Goal: Book appointment/travel/reservation

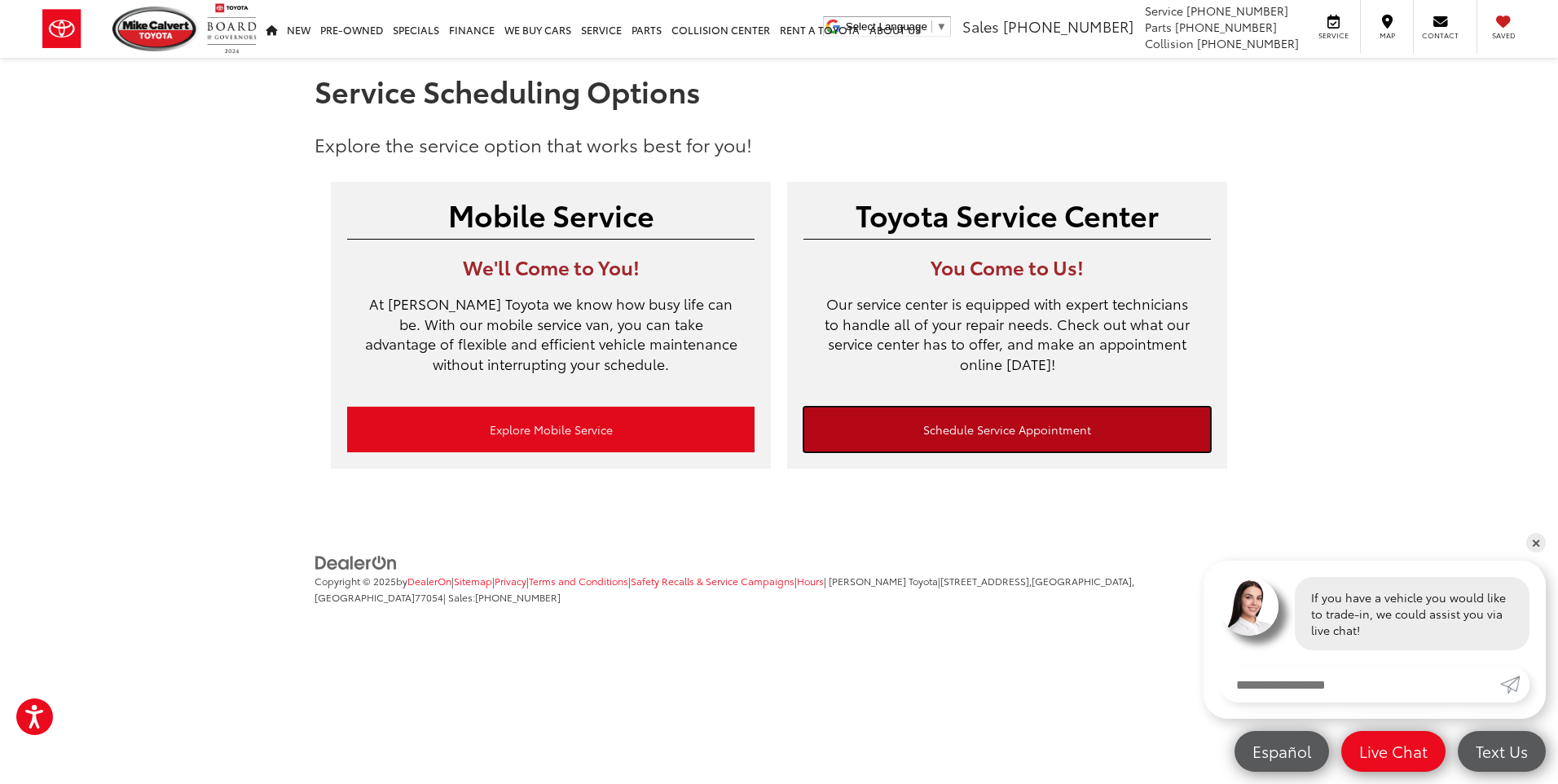
click at [968, 425] on link "Schedule Service Appointment" at bounding box center [1007, 429] width 408 height 46
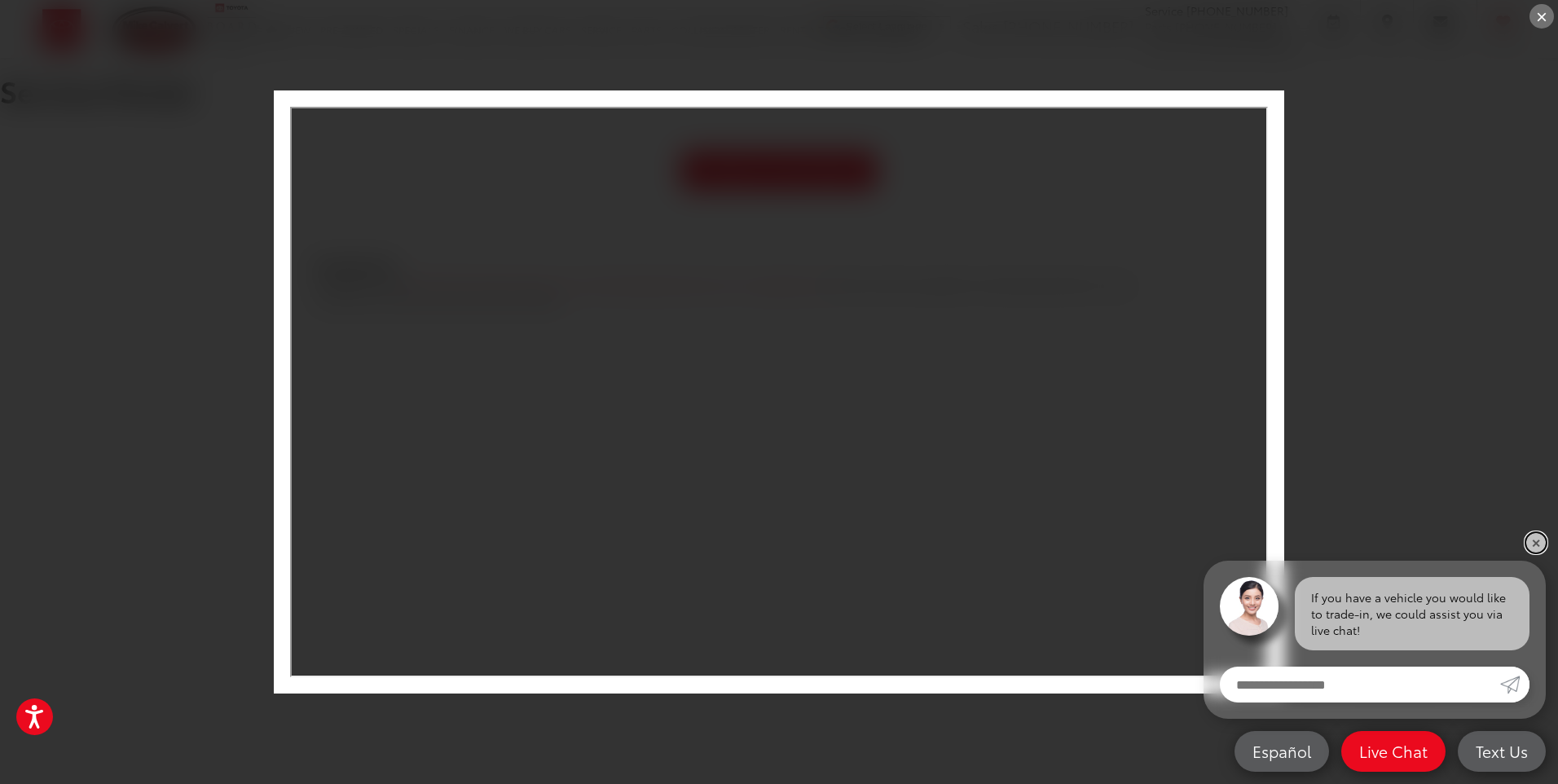
click at [1536, 537] on link "✕" at bounding box center [1536, 542] width 20 height 20
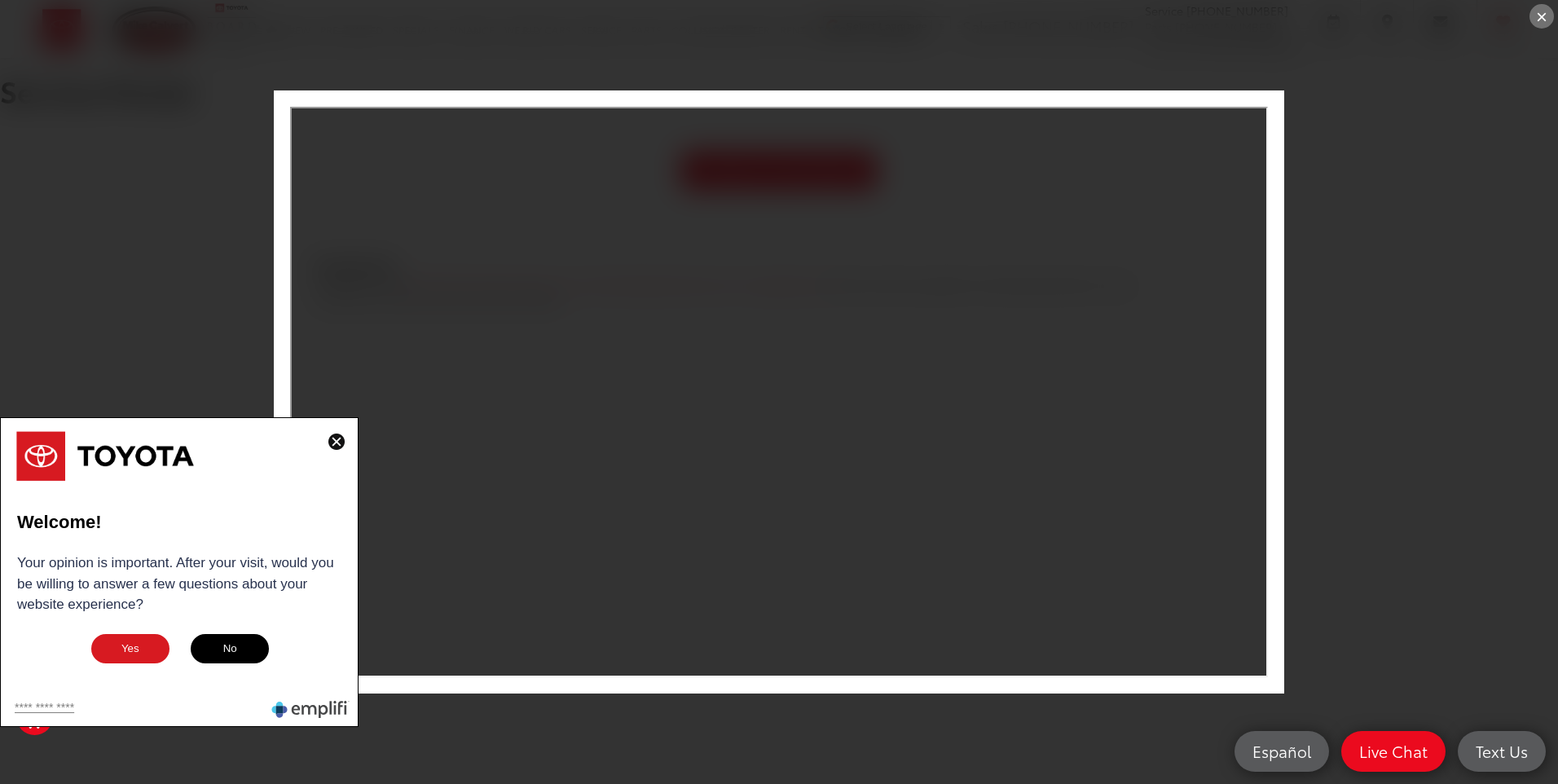
click at [338, 439] on img at bounding box center [336, 441] width 16 height 16
